Goal: Task Accomplishment & Management: Use online tool/utility

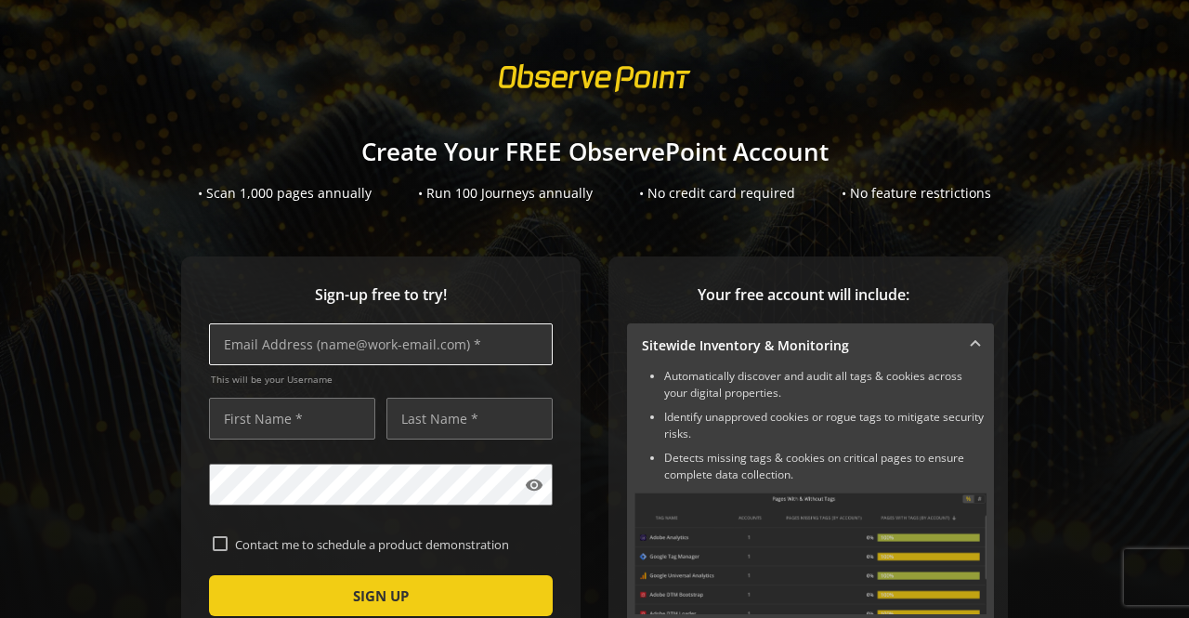
click at [284, 346] on input "text" at bounding box center [381, 344] width 344 height 42
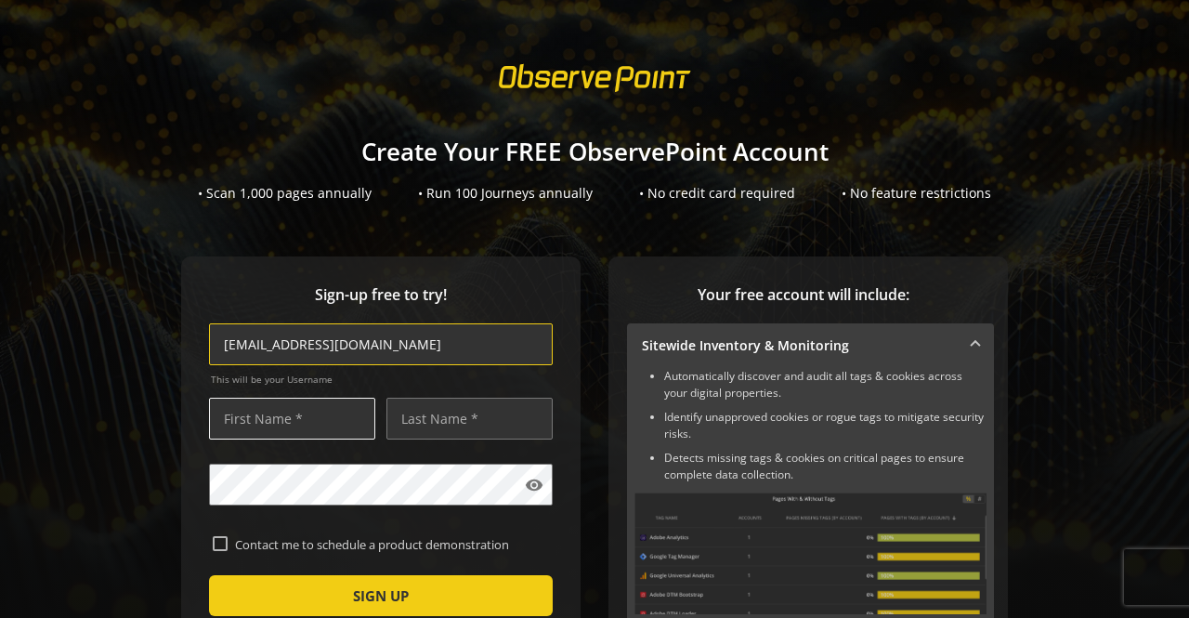
type input "[EMAIL_ADDRESS][DOMAIN_NAME]"
click at [311, 428] on input "text" at bounding box center [292, 418] width 166 height 42
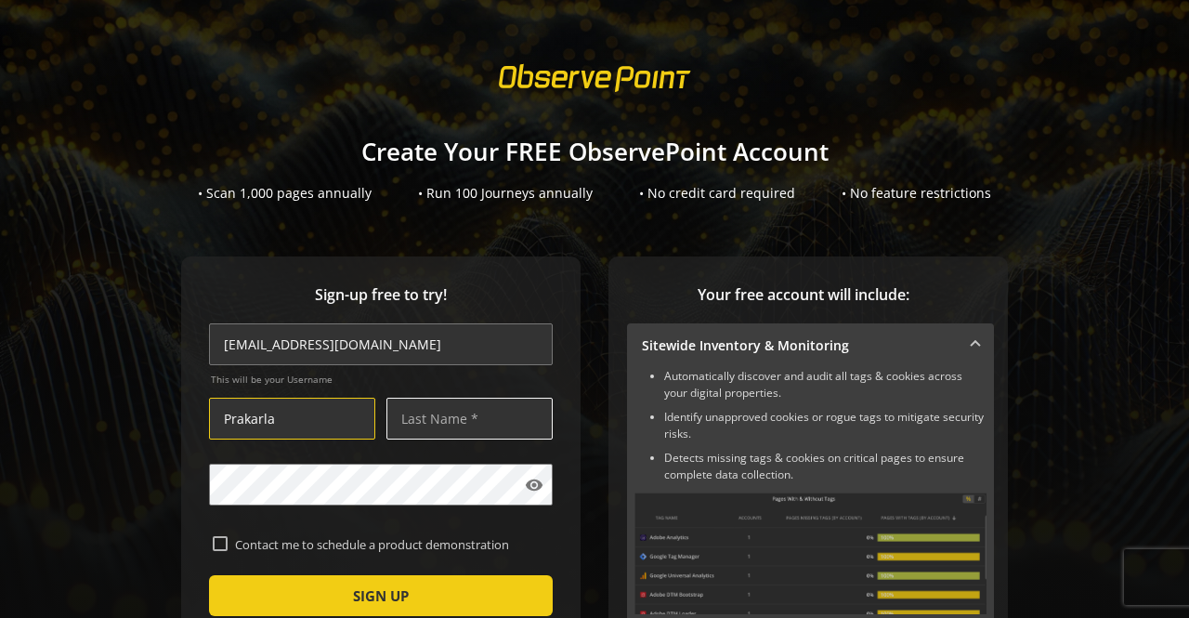
type input "Prakarla"
click at [416, 424] on input "text" at bounding box center [469, 418] width 166 height 42
type input "Prakash"
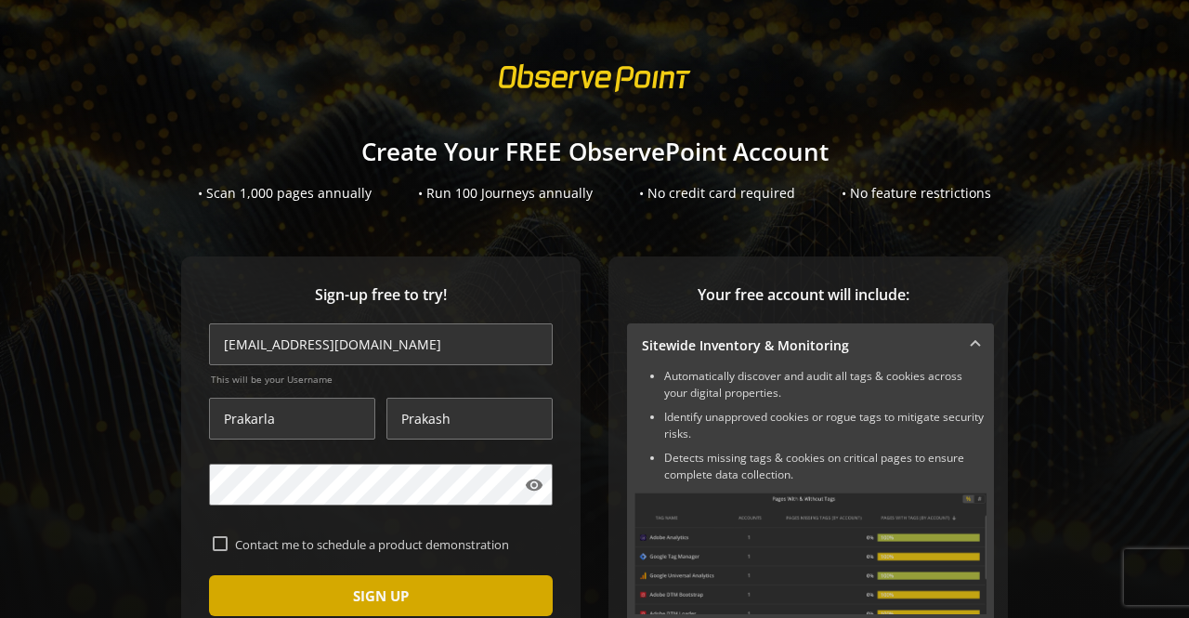
click at [413, 594] on span "submit" at bounding box center [381, 595] width 344 height 45
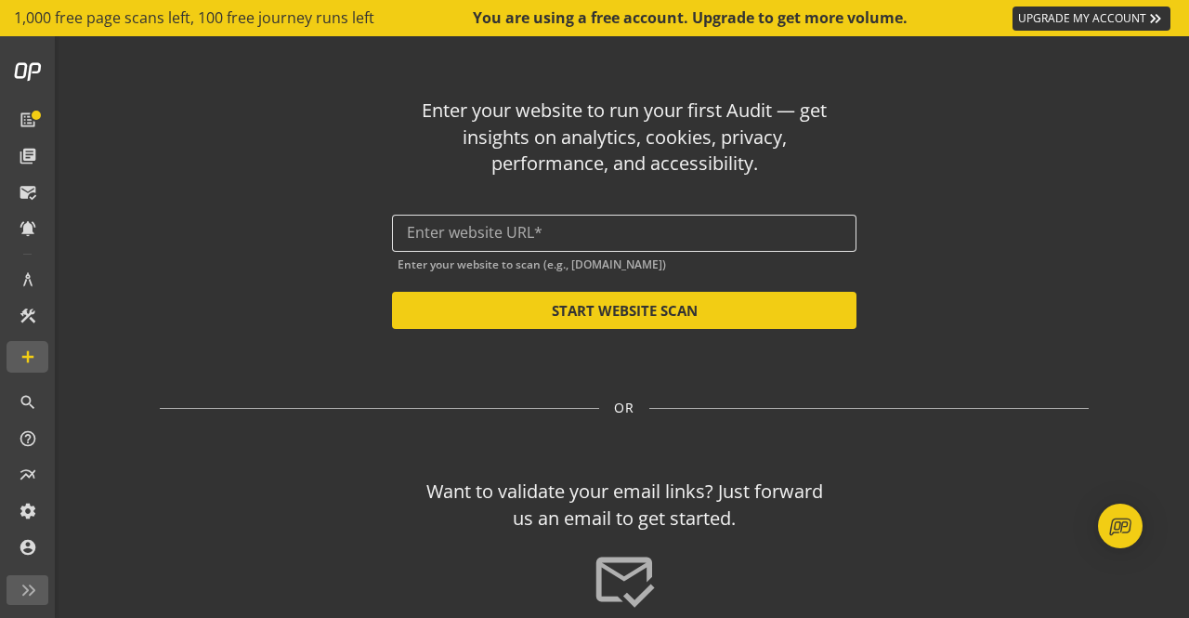
click at [466, 236] on input "text" at bounding box center [624, 233] width 435 height 18
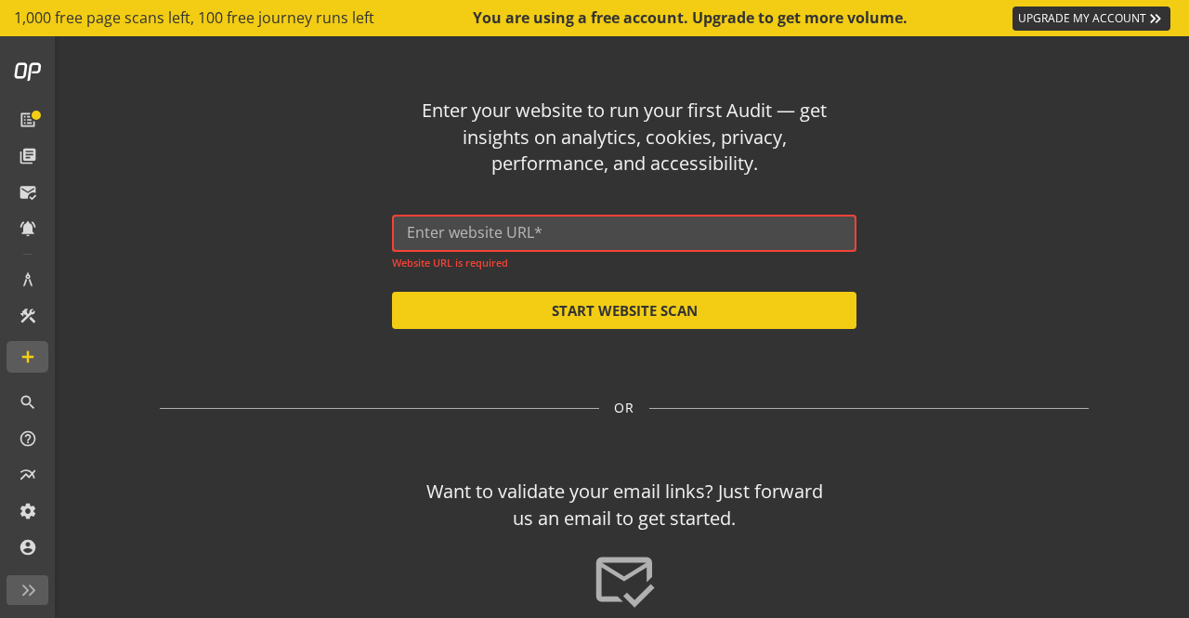
click at [497, 228] on input "text" at bounding box center [624, 233] width 435 height 18
paste input "[URL][DOMAIN_NAME]"
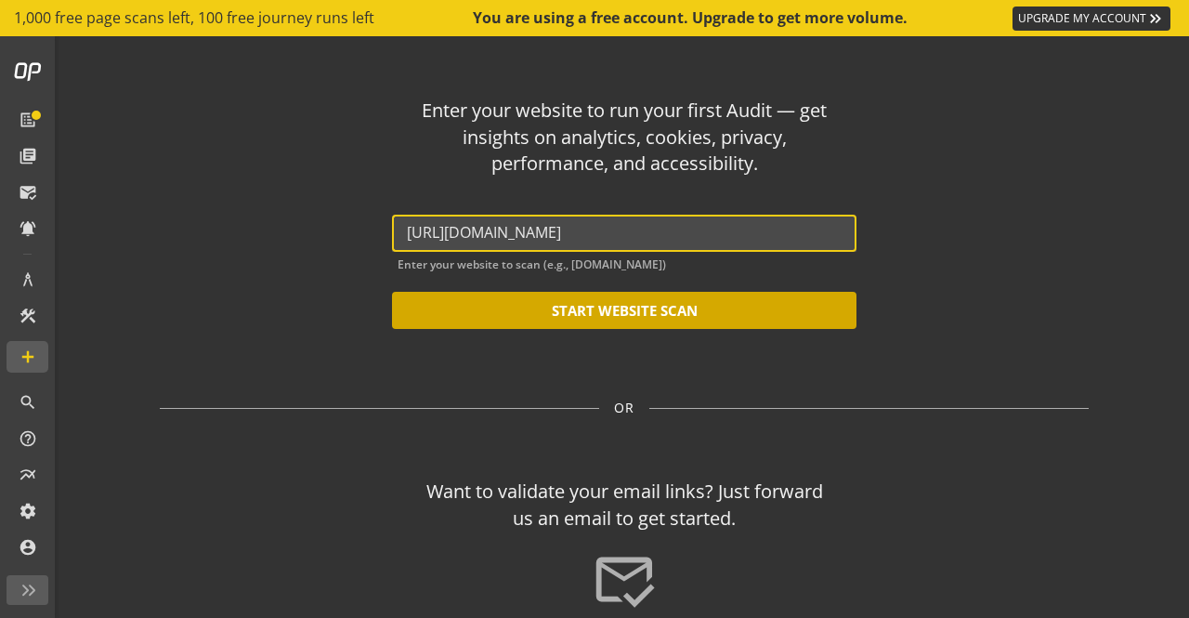
type input "[URL][DOMAIN_NAME]"
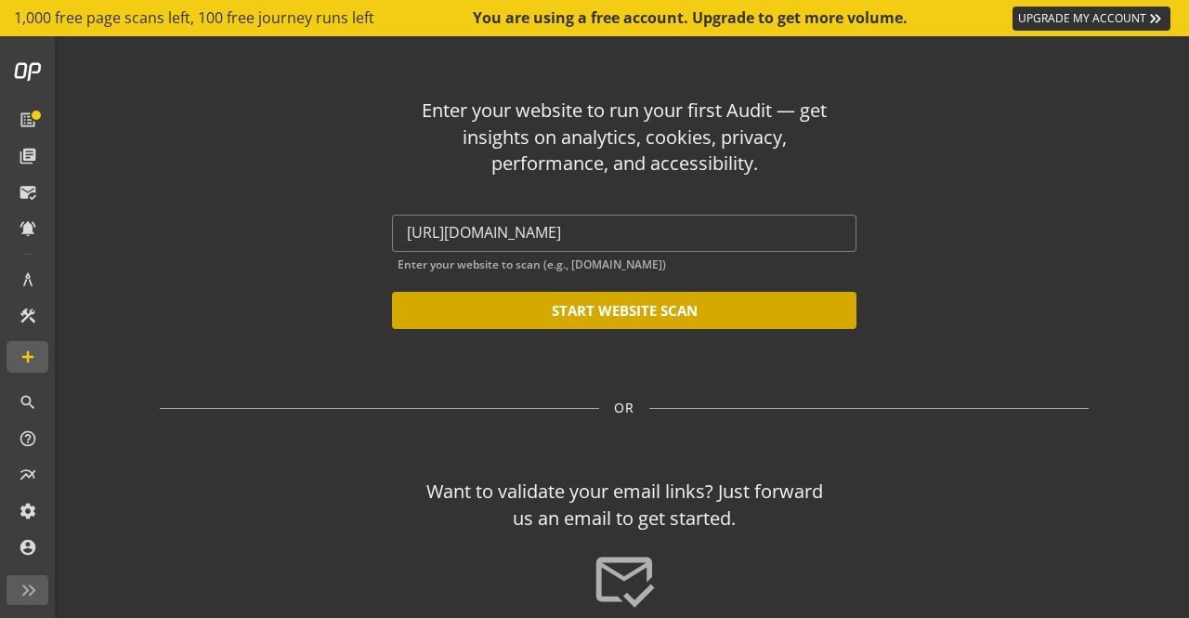
click at [684, 319] on button "START WEBSITE SCAN" at bounding box center [624, 310] width 464 height 37
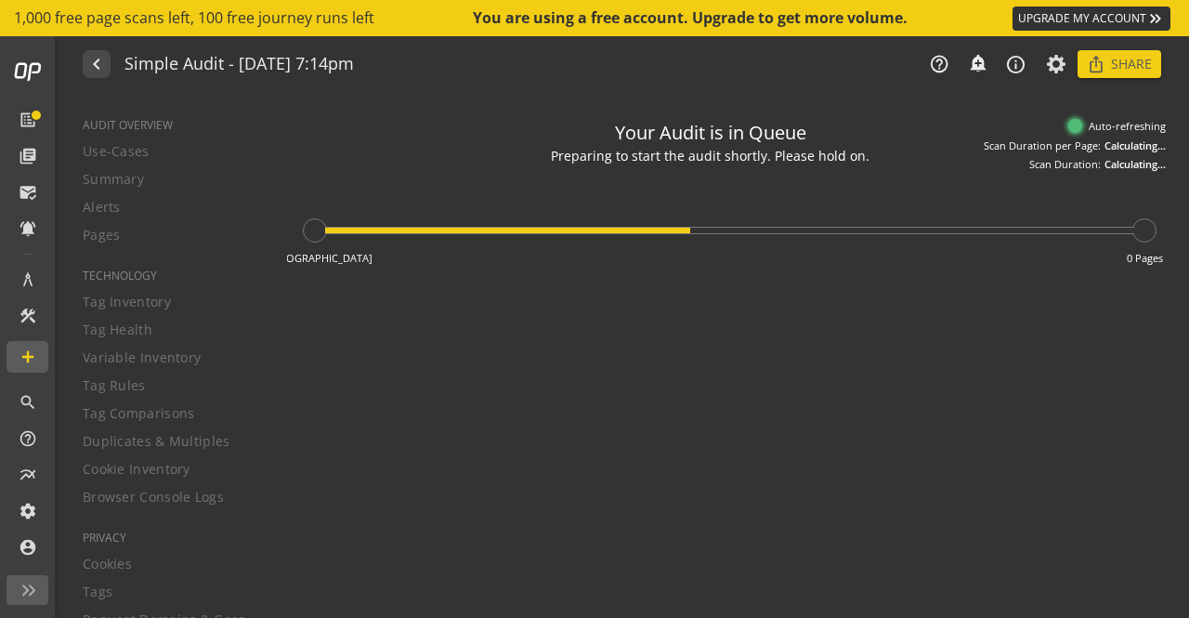
type textarea "Notes can include: -a description of what this audit is validating -changes in …"
